Goal: Contribute content

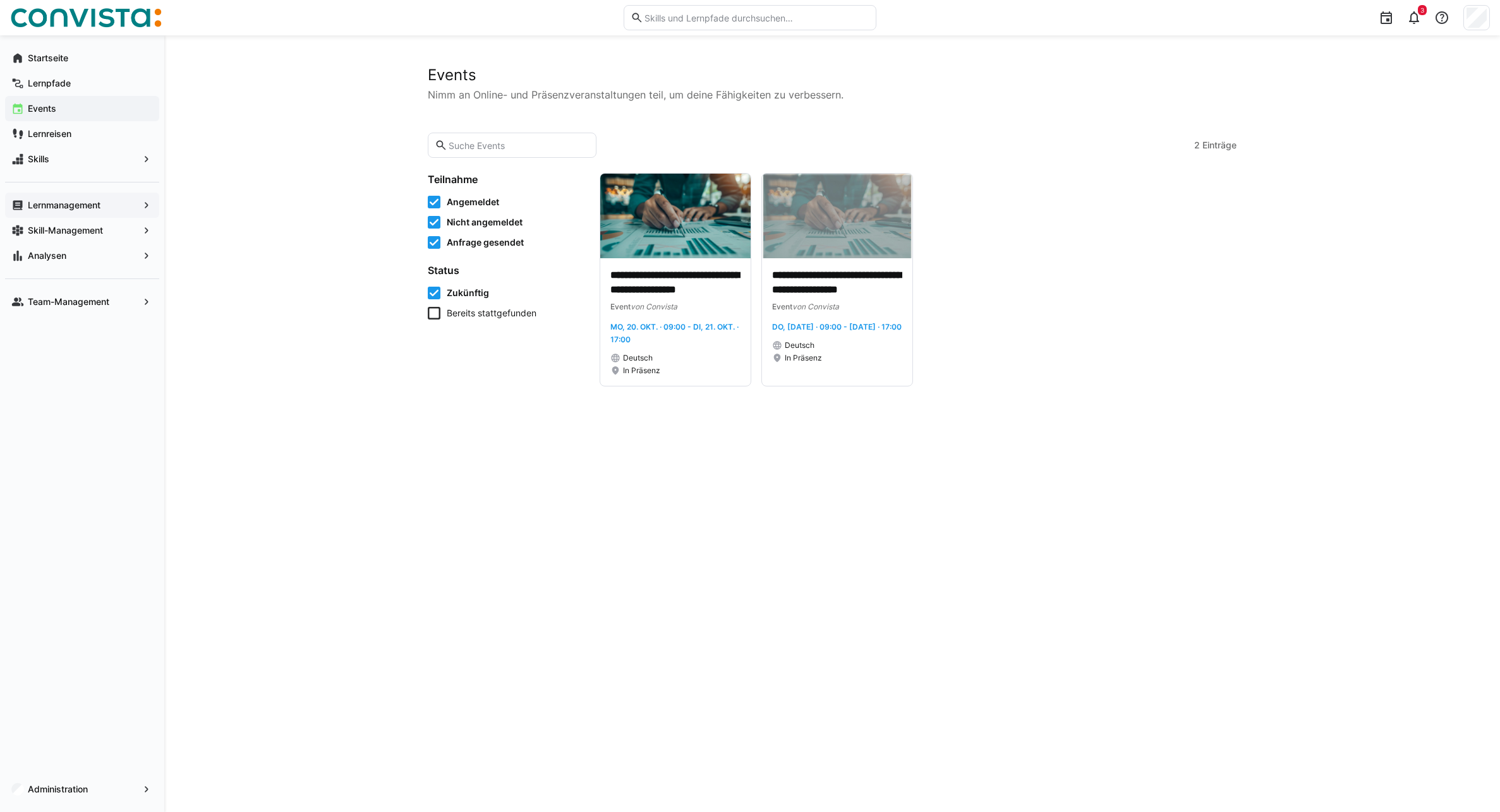
click at [0, 0] on app-navigation-label "Lernmanagement" at bounding box center [0, 0] width 0 height 0
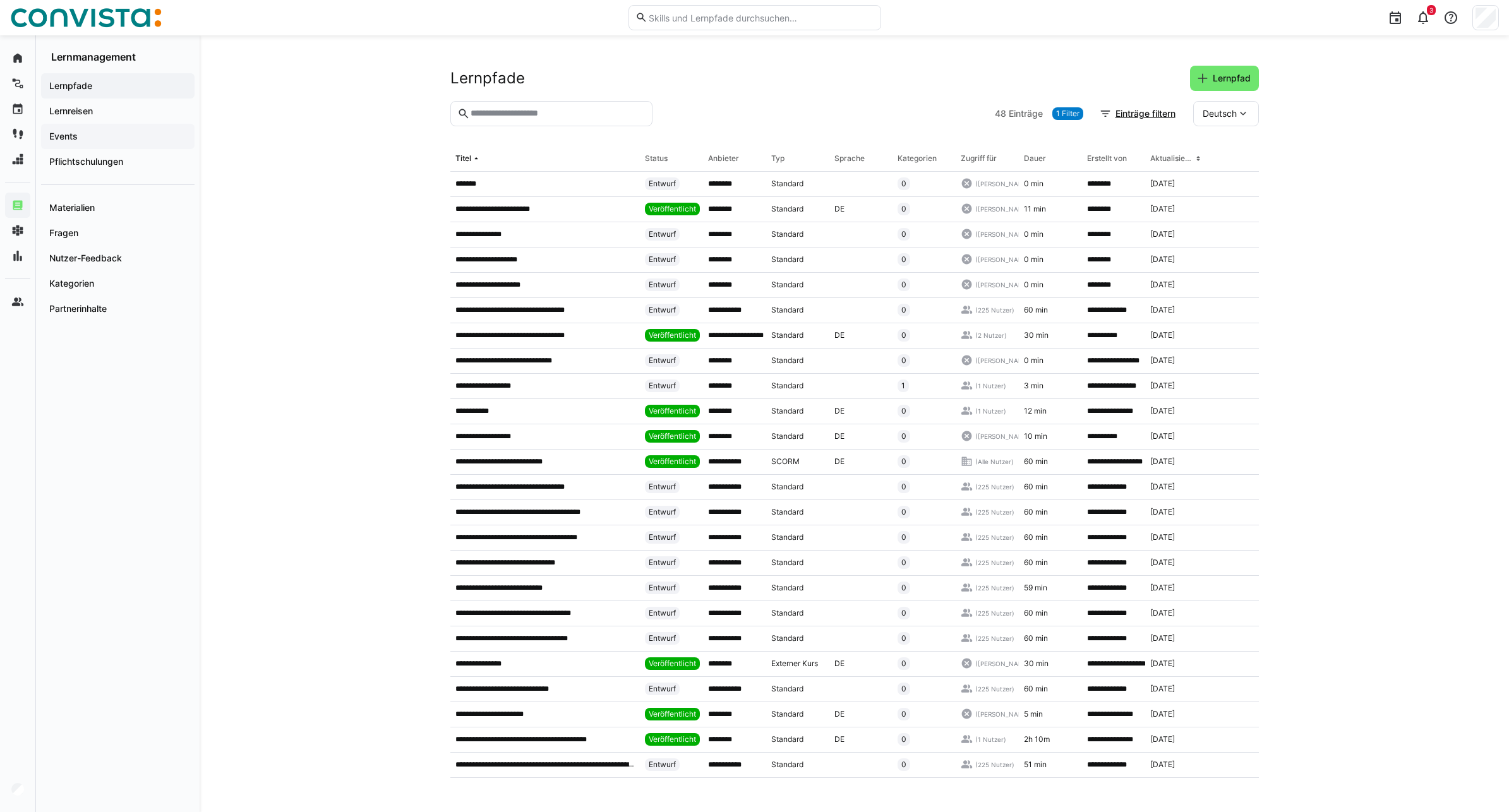
click at [116, 143] on div "Events" at bounding box center [117, 136] width 153 height 25
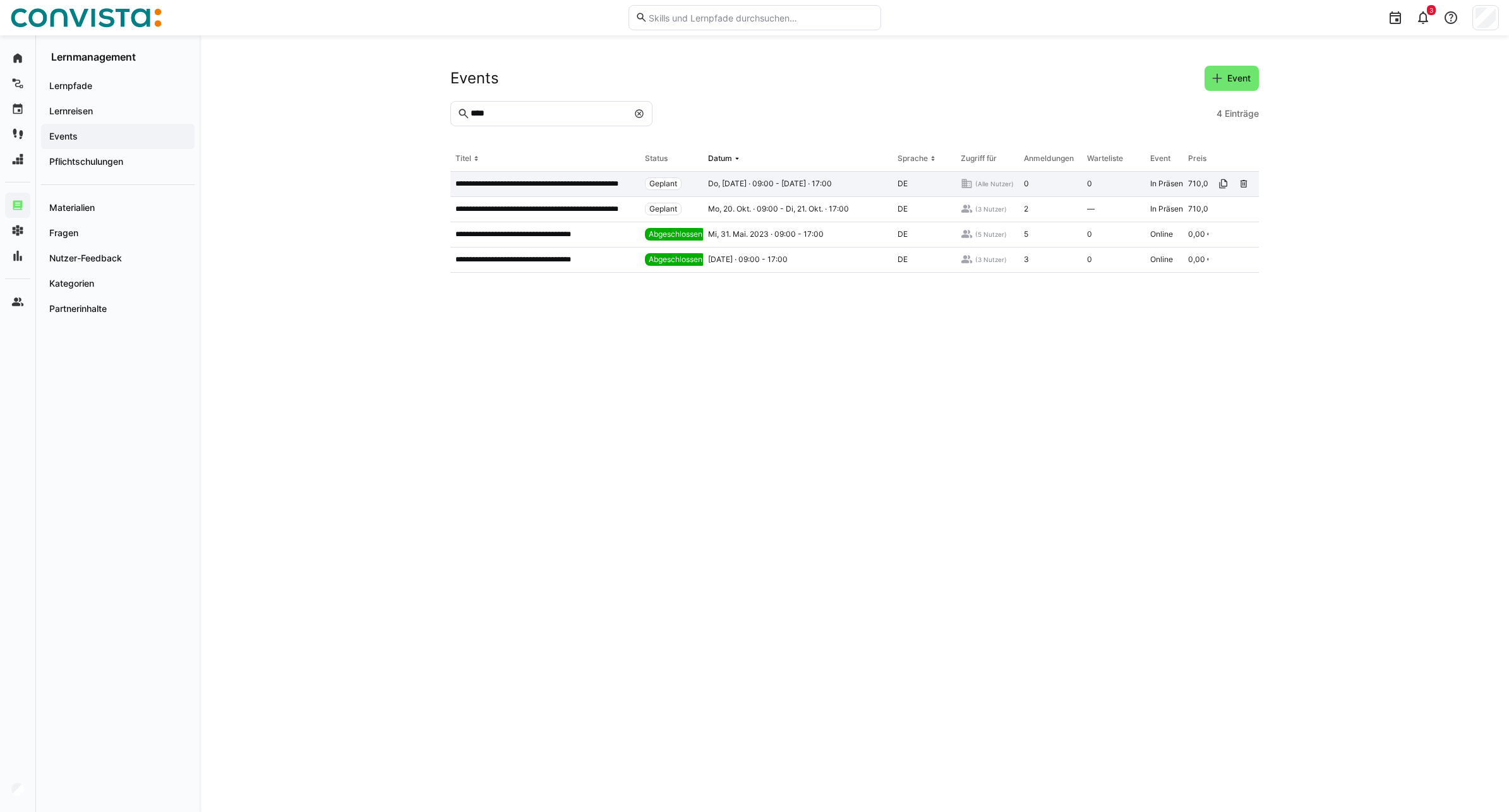
click at [592, 191] on div "**********" at bounding box center [545, 184] width 190 height 25
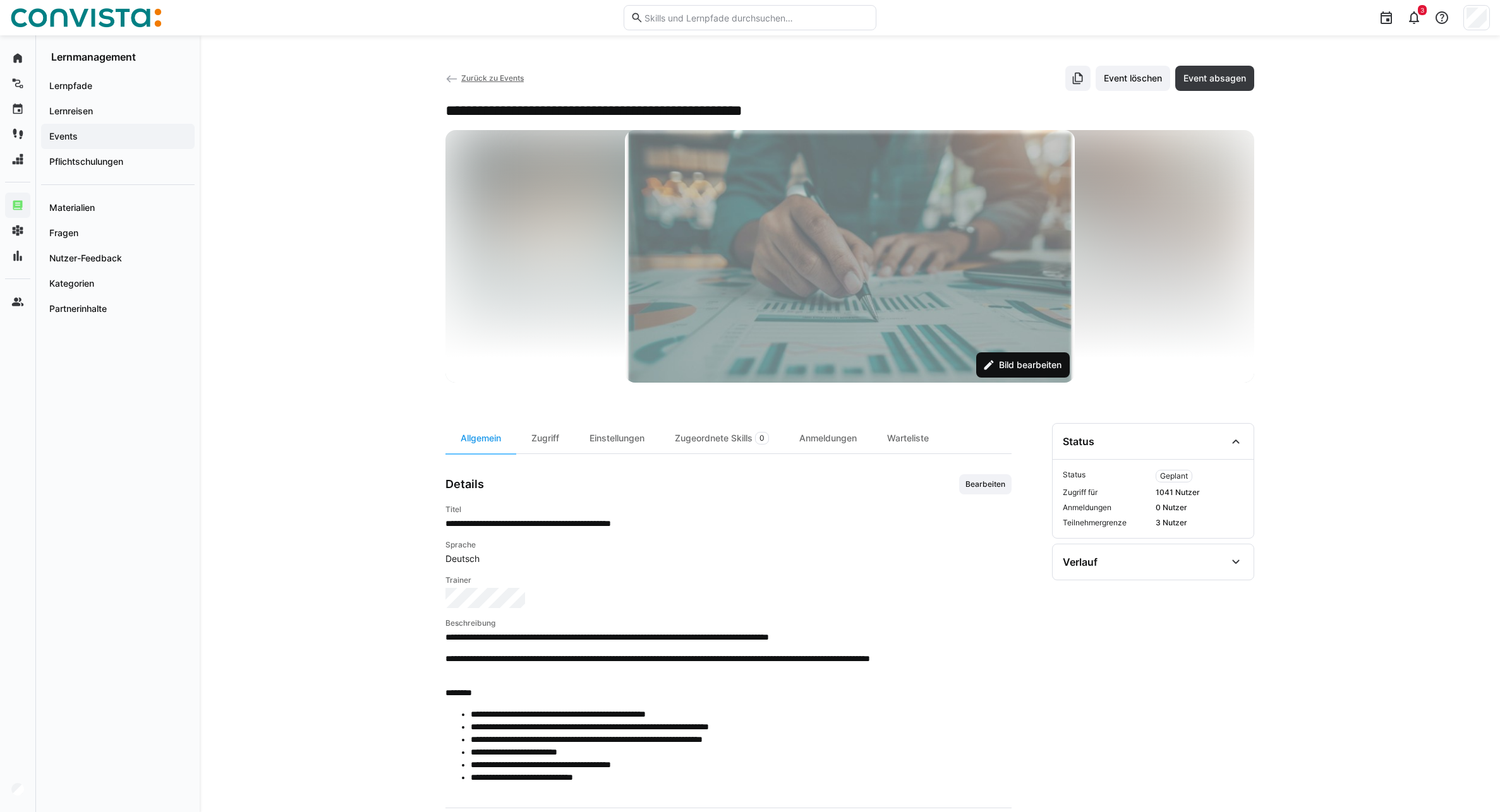
click at [1024, 361] on span "Bild bearbeiten" at bounding box center [1030, 365] width 66 height 12
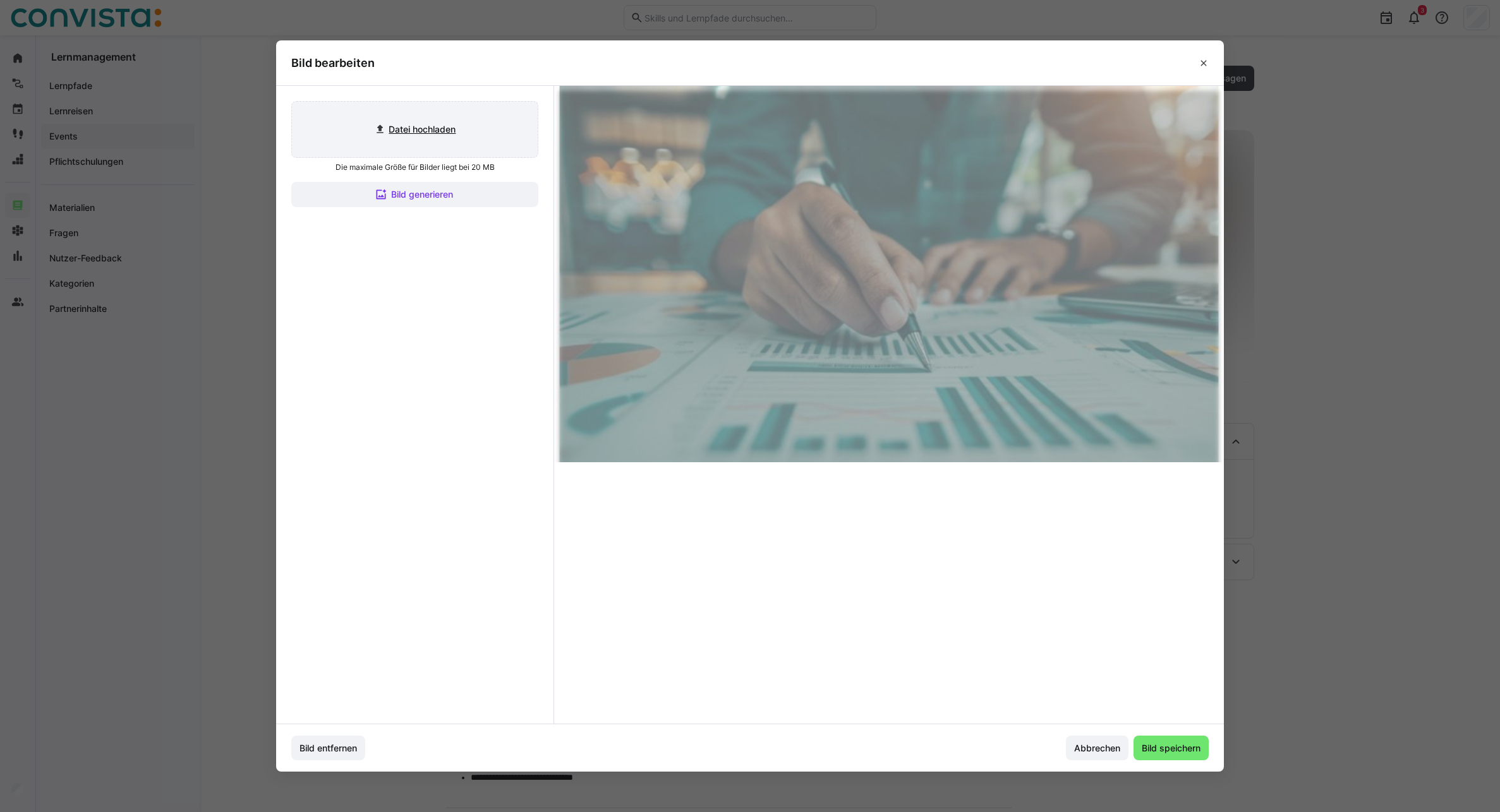
click at [436, 136] on input "file" at bounding box center [415, 129] width 246 height 55
type input "C:\fakepath\Bild2.png"
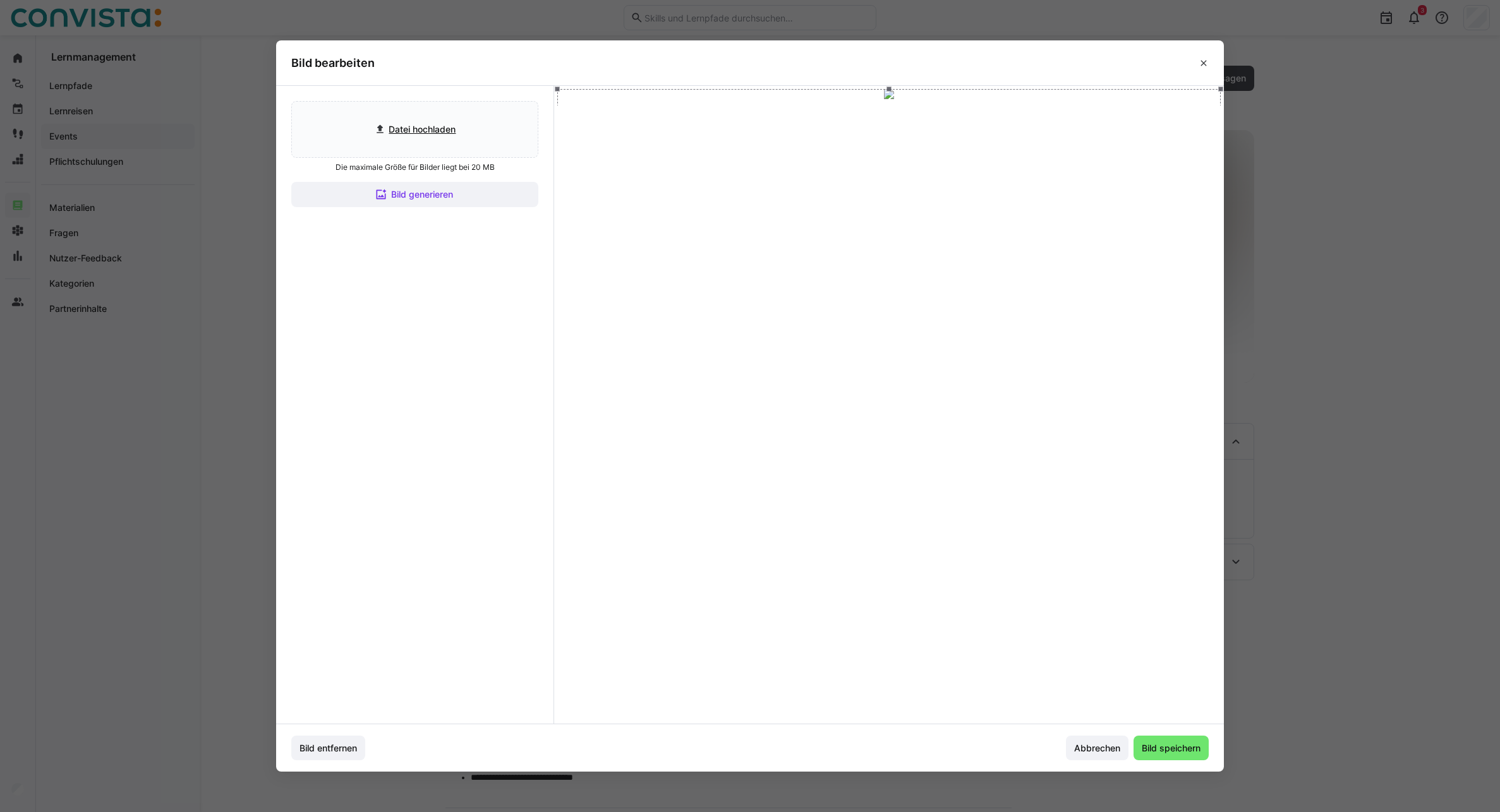
drag, startPoint x: 943, startPoint y: 366, endPoint x: 937, endPoint y: 324, distance: 42.4
click at [937, 324] on div at bounding box center [889, 276] width 664 height 373
click at [1164, 757] on span "Bild speichern" at bounding box center [1171, 748] width 76 height 25
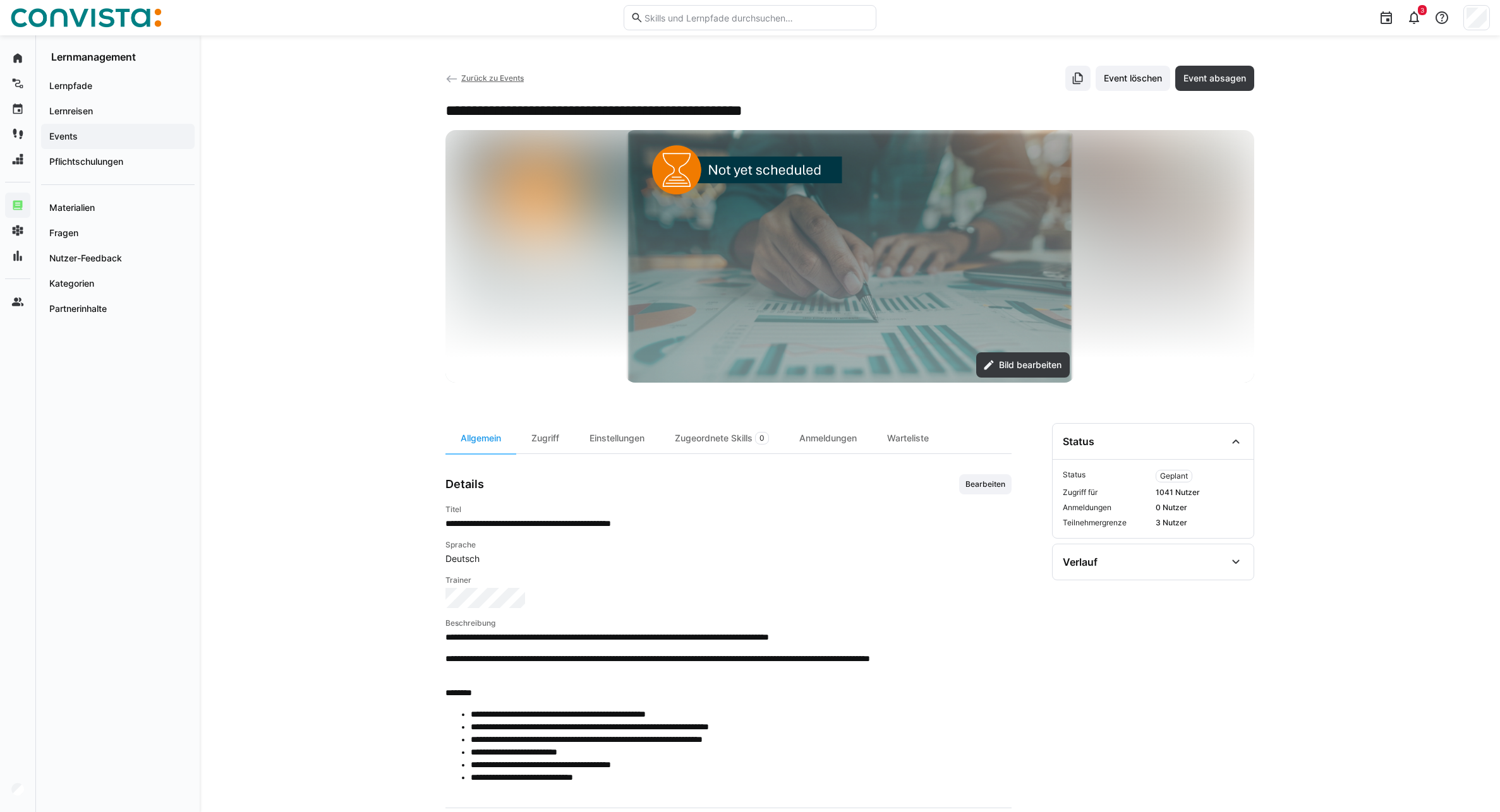
click at [485, 76] on span "Zurück zu Events" at bounding box center [492, 78] width 62 height 9
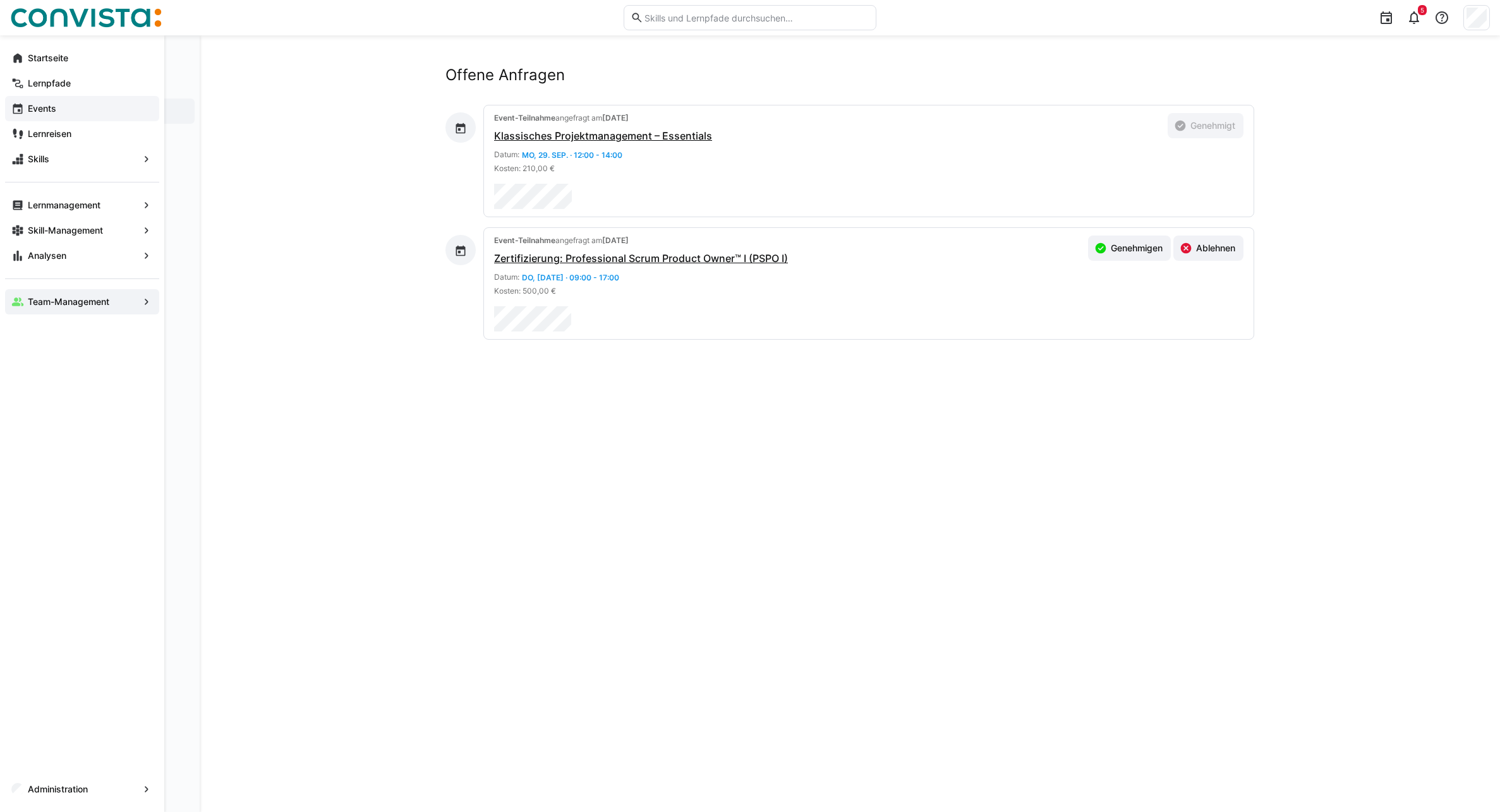
click at [42, 117] on div "Events" at bounding box center [82, 109] width 154 height 25
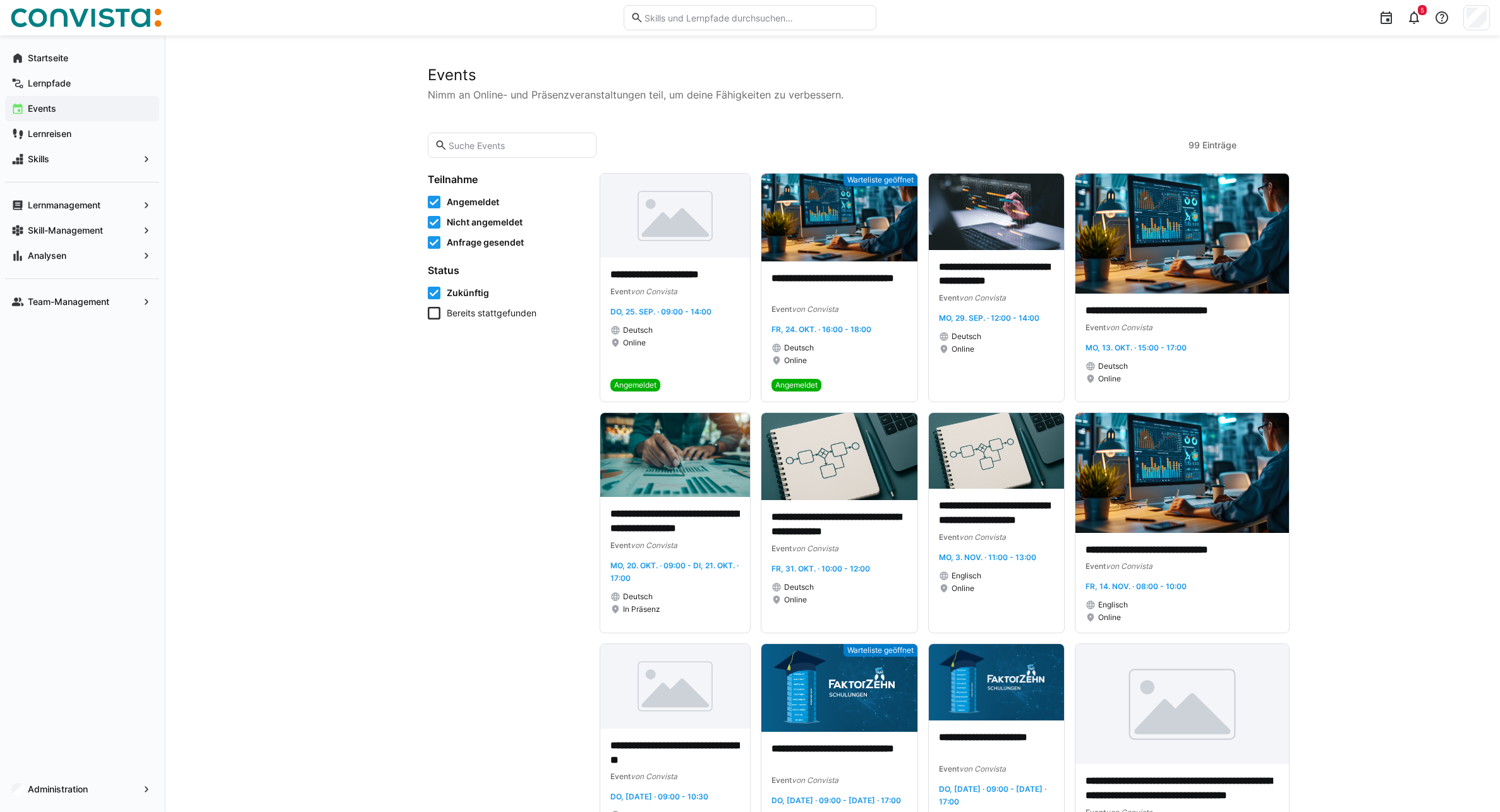
click at [500, 142] on input "text" at bounding box center [518, 145] width 142 height 12
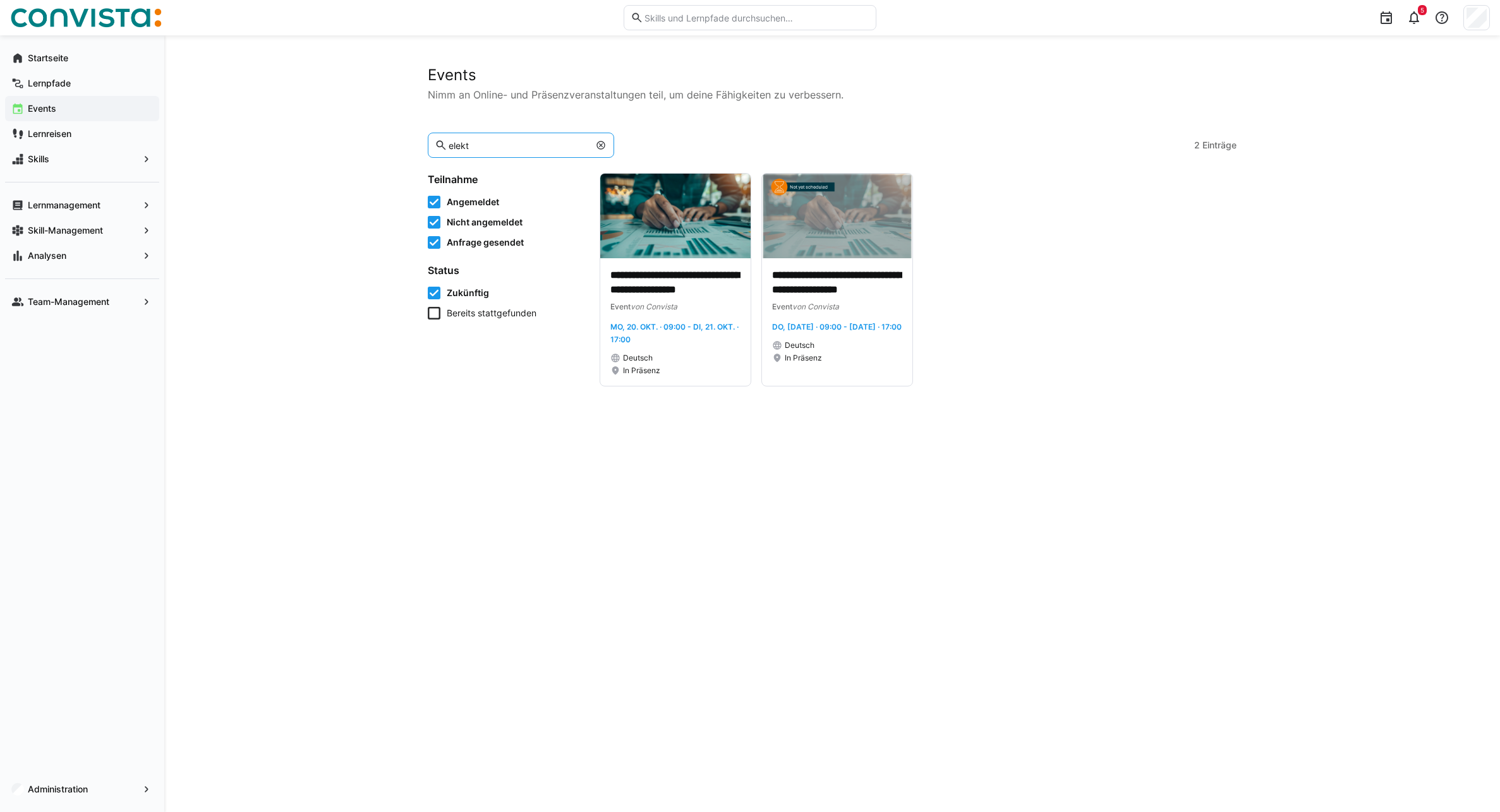
type input "elekt"
